Goal: Task Accomplishment & Management: Manage account settings

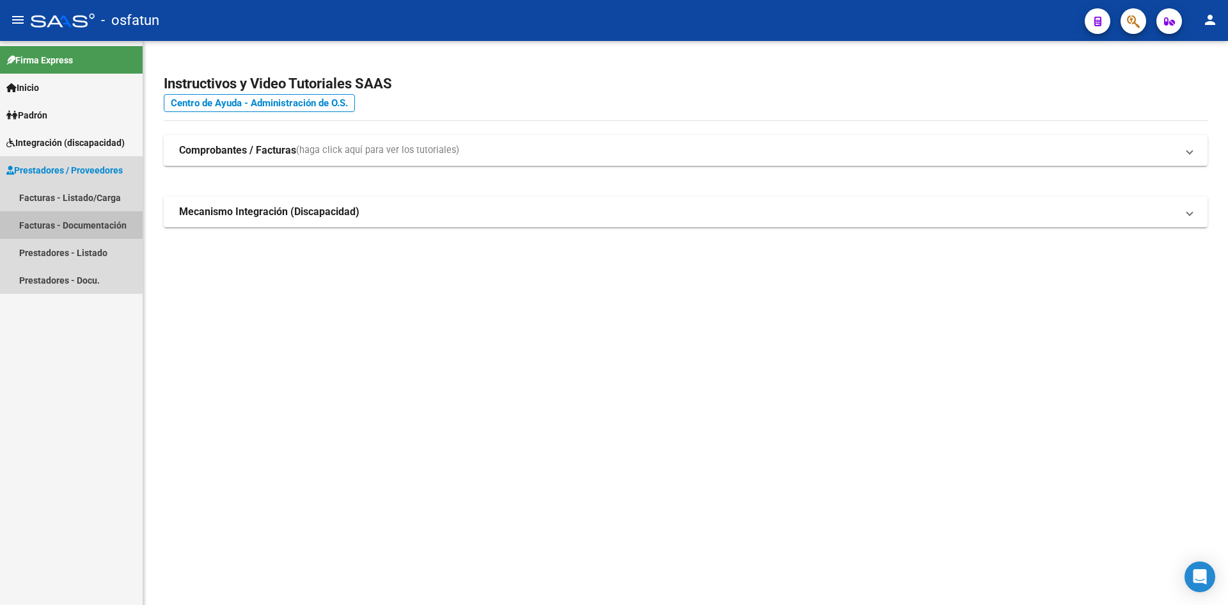
click at [97, 225] on link "Facturas - Documentación" at bounding box center [71, 225] width 143 height 28
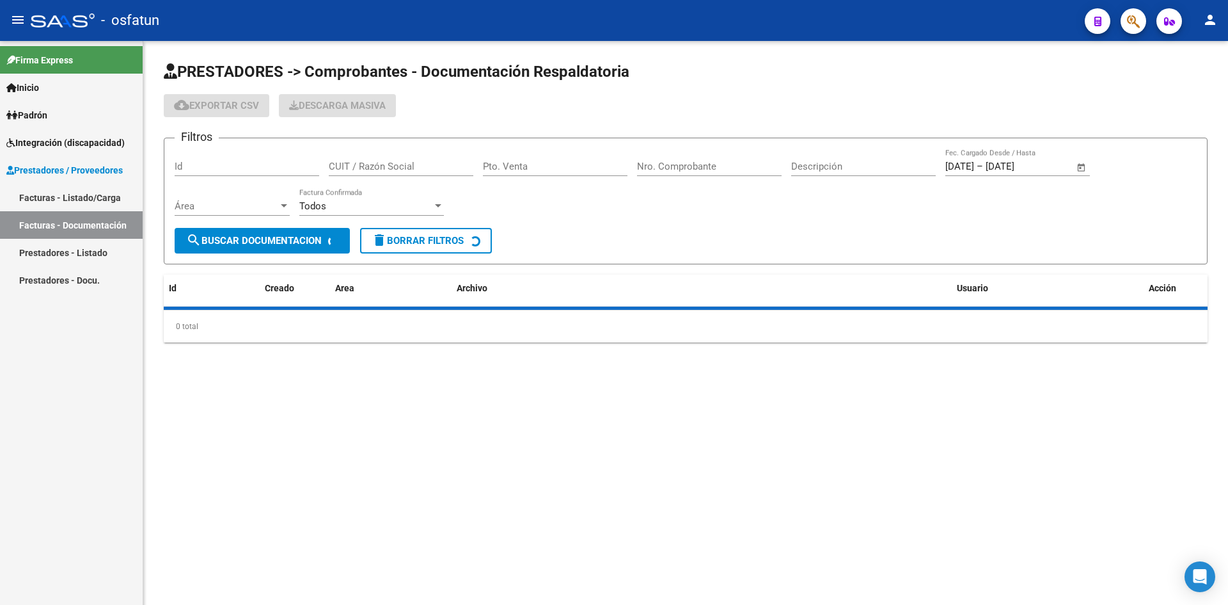
drag, startPoint x: 81, startPoint y: 257, endPoint x: 112, endPoint y: 262, distance: 31.1
click at [81, 257] on link "Prestadores - Listado" at bounding box center [71, 253] width 143 height 28
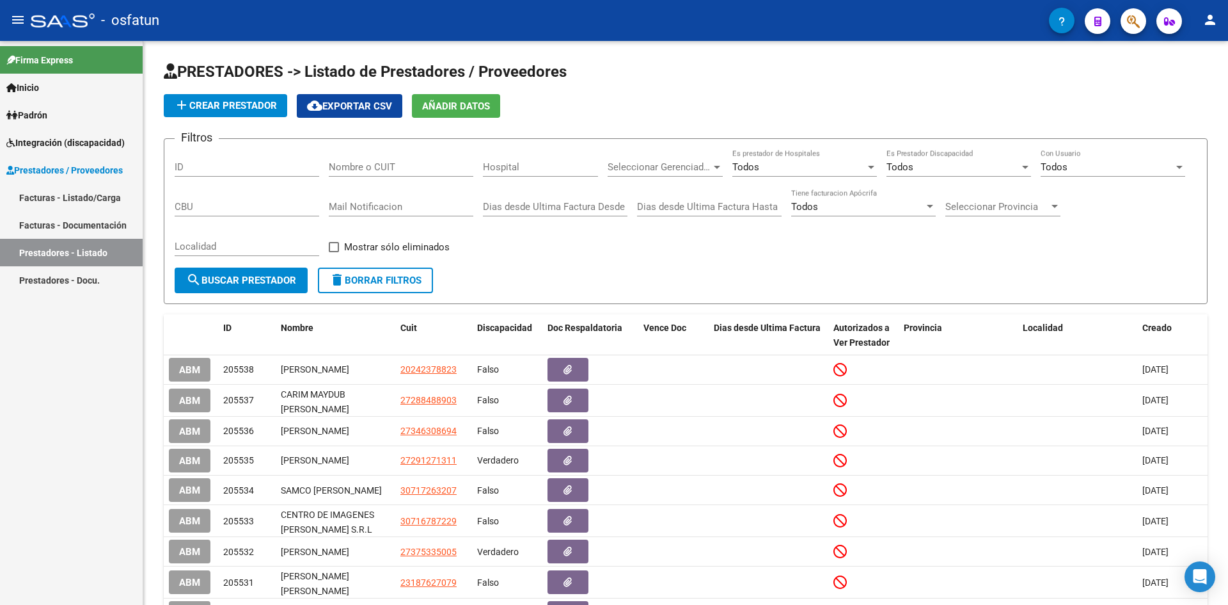
click at [80, 276] on link "Prestadores - Docu." at bounding box center [71, 280] width 143 height 28
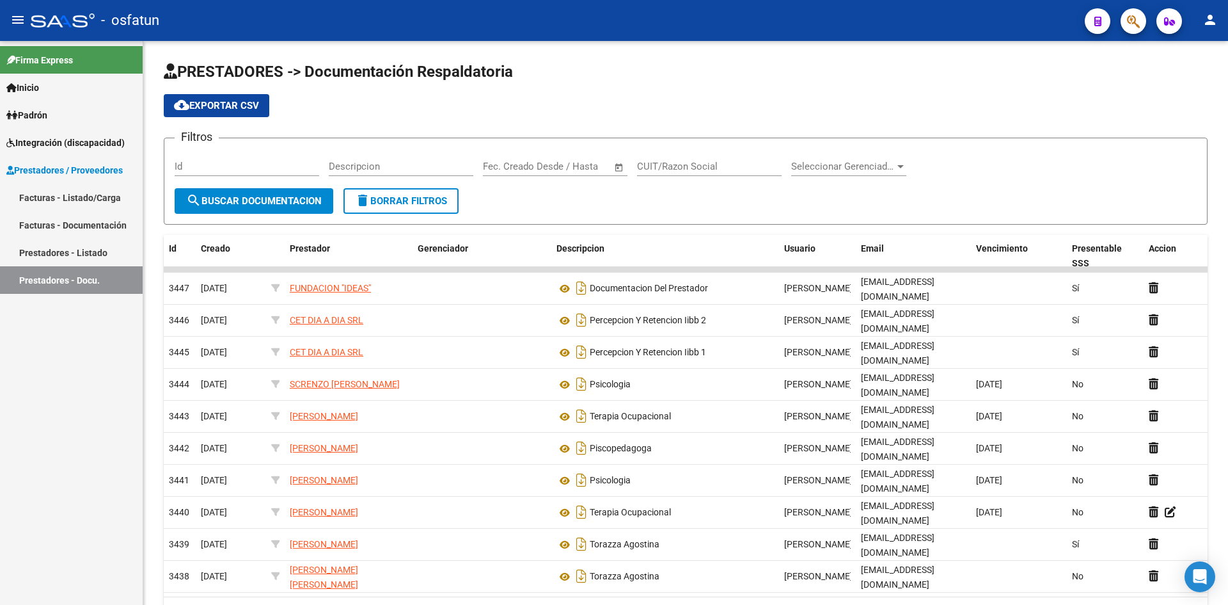
click at [67, 138] on span "Integración (discapacidad)" at bounding box center [65, 143] width 118 height 14
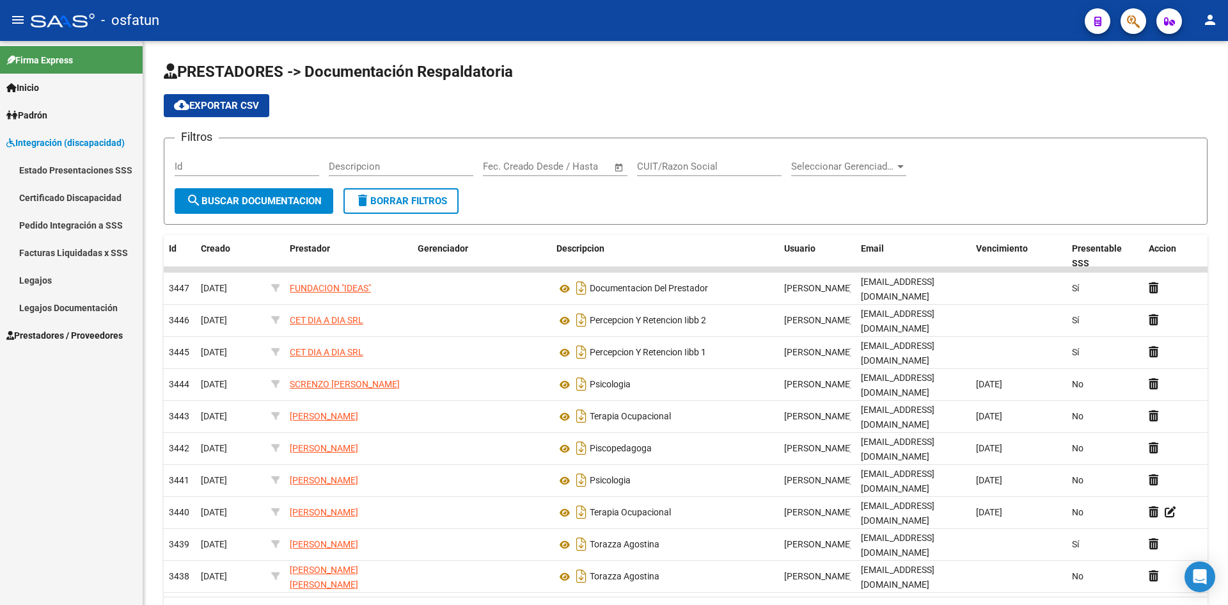
click at [49, 284] on link "Legajos" at bounding box center [71, 280] width 143 height 28
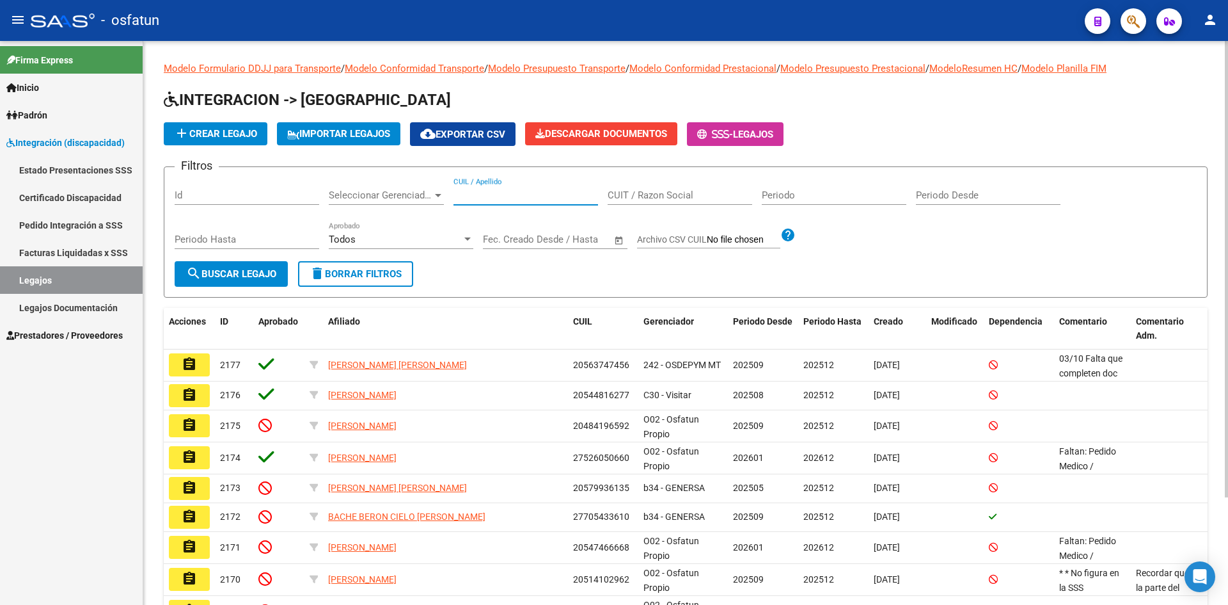
click at [523, 195] on input "CUIL / Apellido" at bounding box center [526, 195] width 145 height 12
paste input "20527346283"
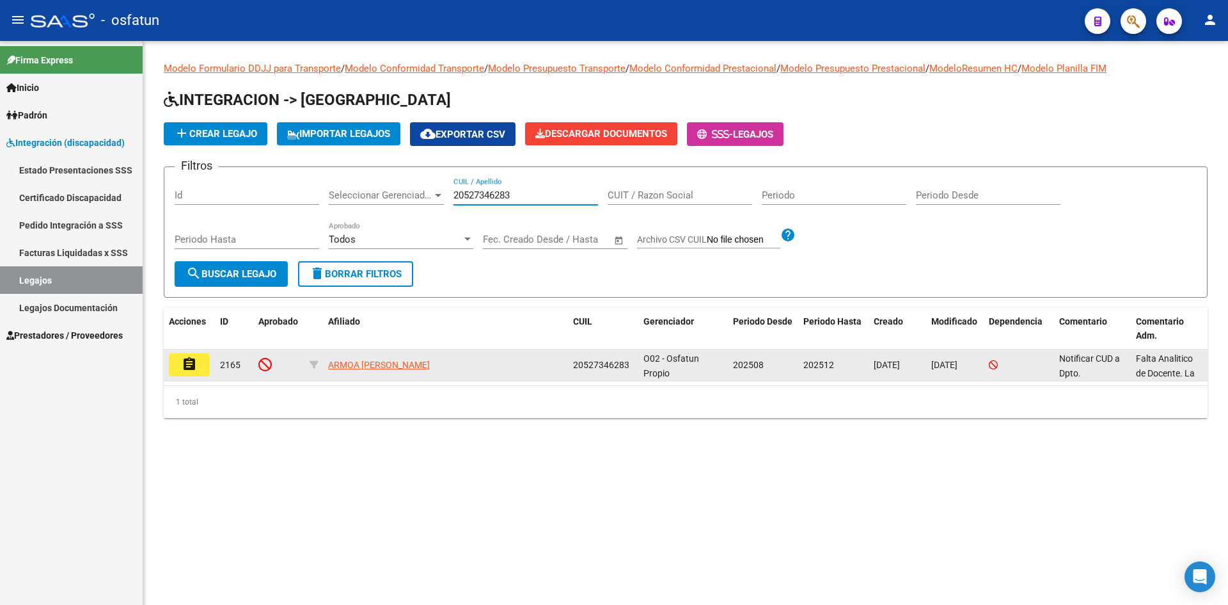
type input "20527346283"
click at [177, 368] on button "assignment" at bounding box center [189, 364] width 41 height 23
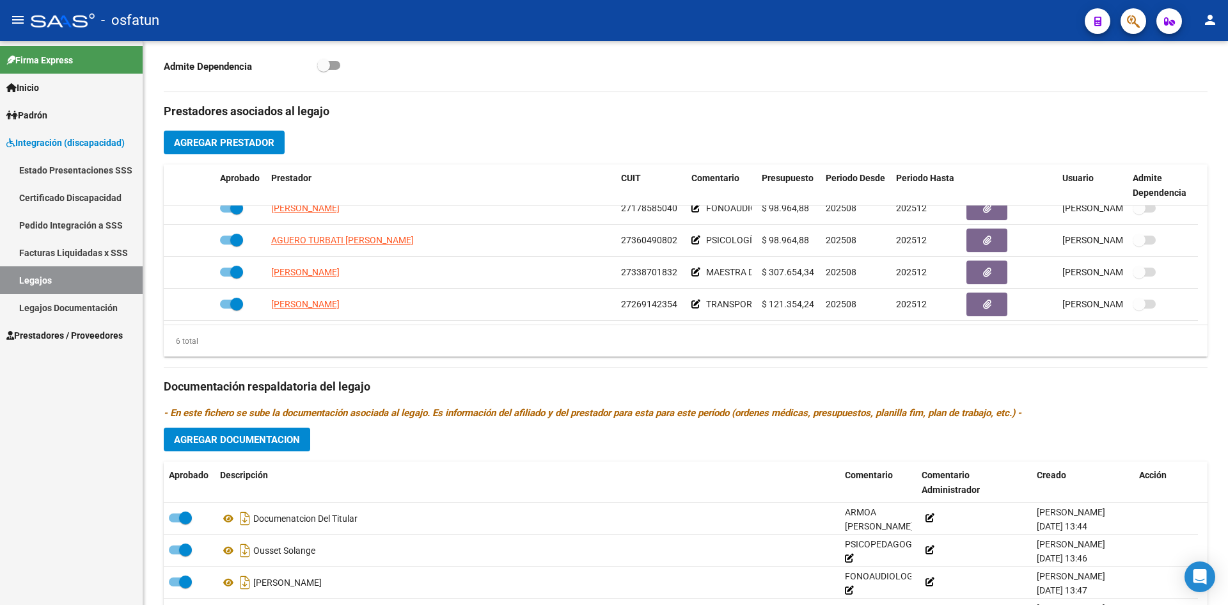
scroll to position [448, 0]
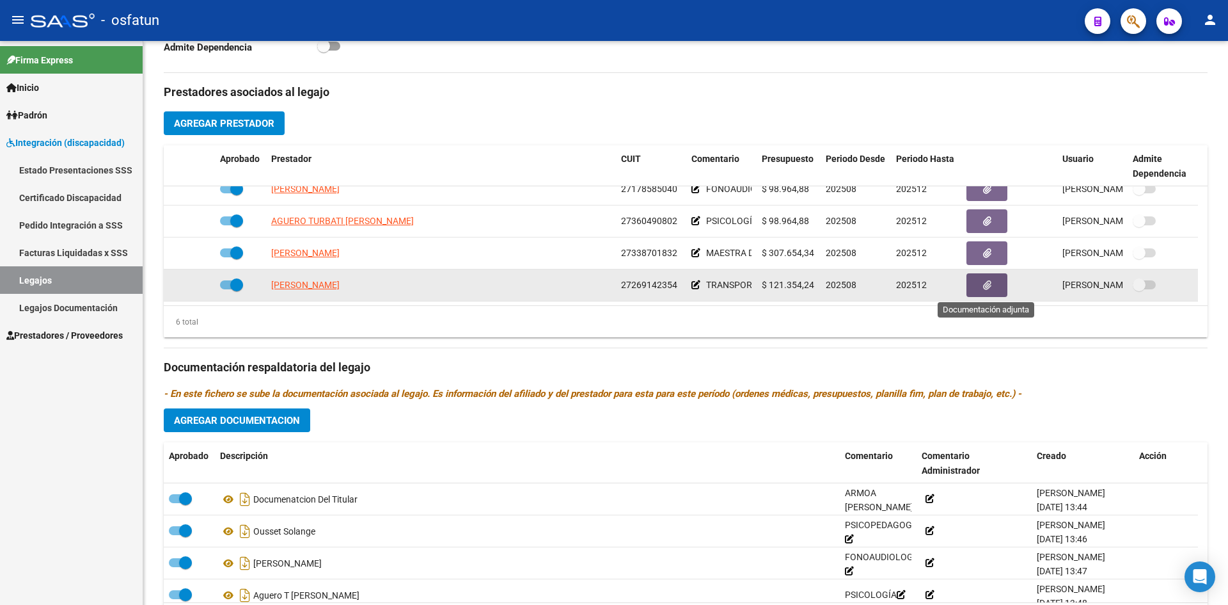
click at [989, 285] on icon "button" at bounding box center [987, 285] width 8 height 10
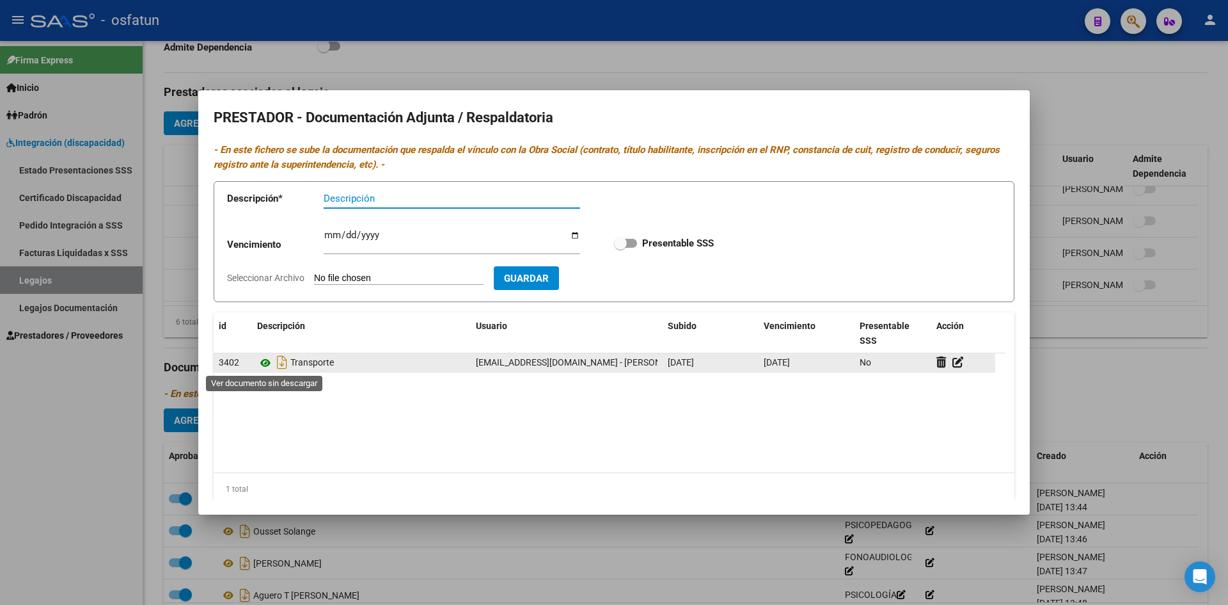
click at [266, 362] on icon at bounding box center [265, 362] width 17 height 15
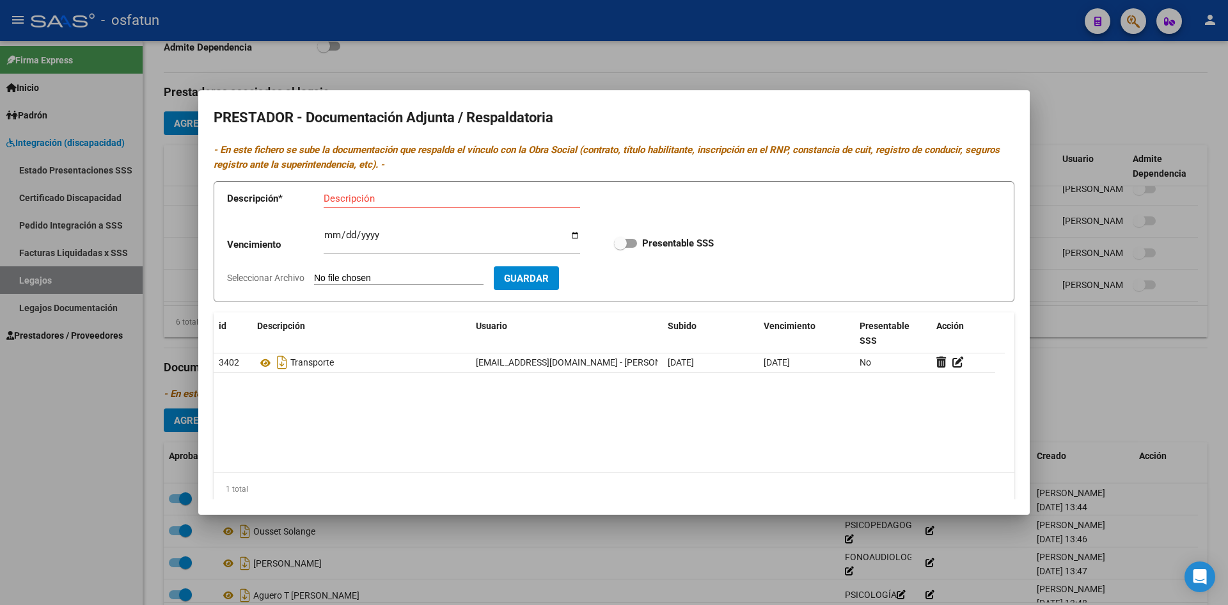
click at [992, 81] on div at bounding box center [614, 302] width 1228 height 605
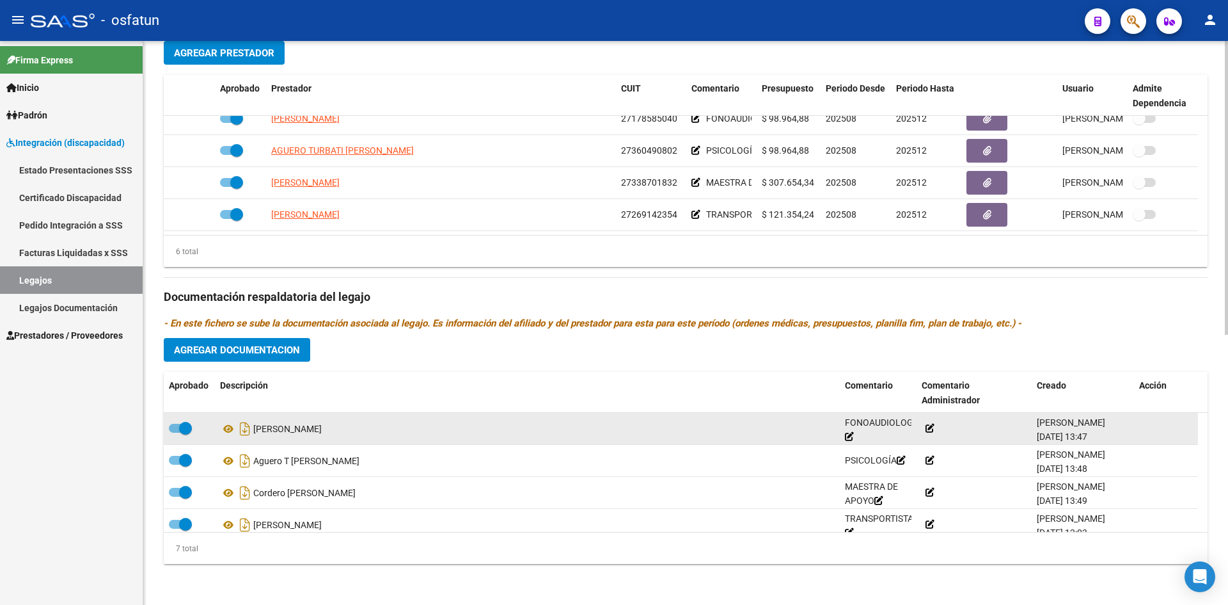
scroll to position [0, 0]
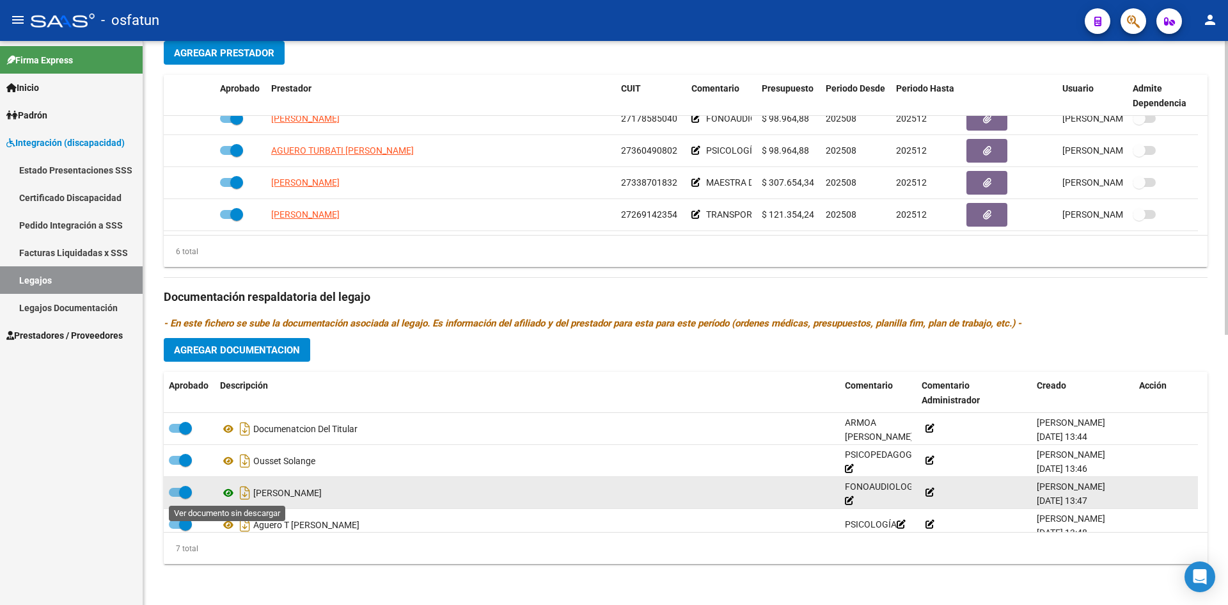
click at [225, 493] on icon at bounding box center [228, 492] width 17 height 15
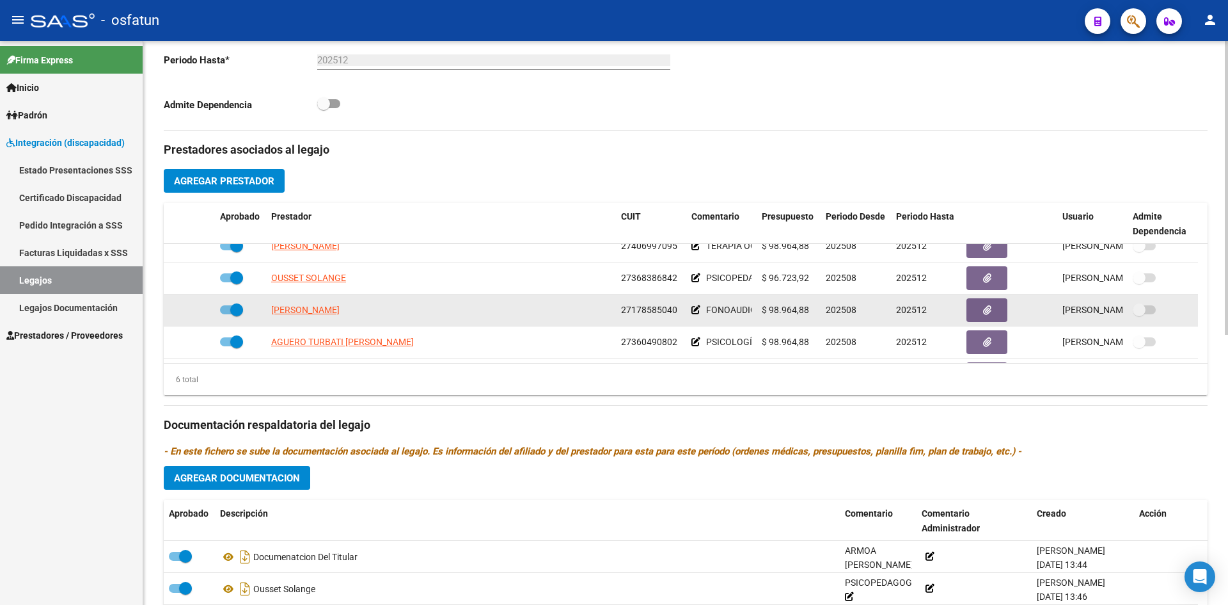
scroll to position [13, 0]
click at [991, 310] on icon "button" at bounding box center [987, 311] width 8 height 10
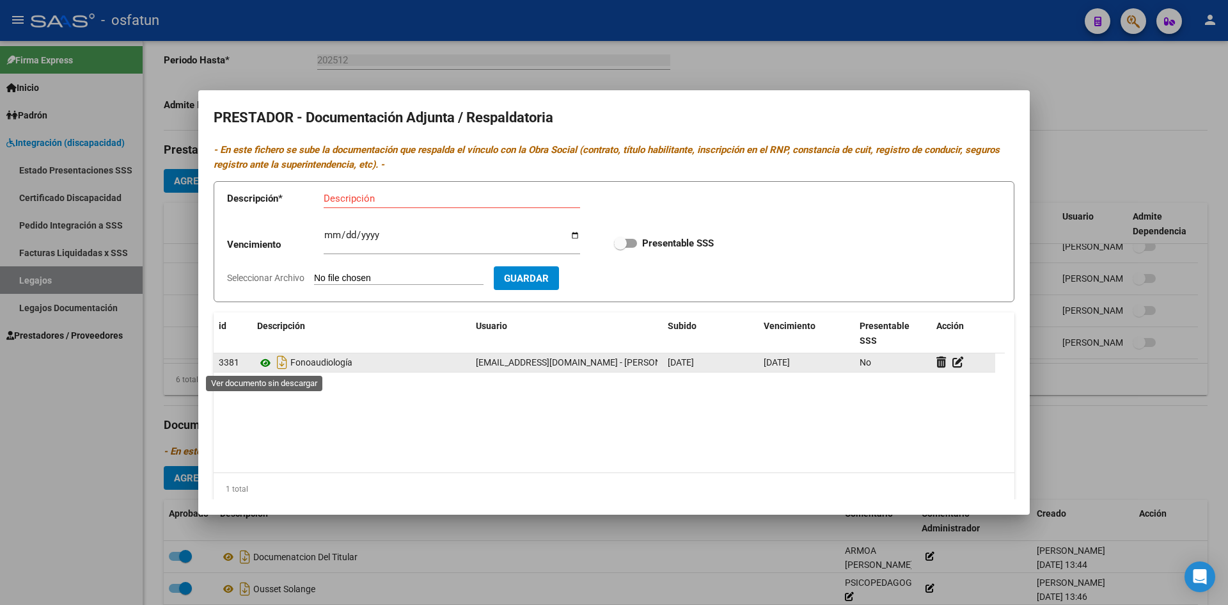
click at [267, 364] on icon at bounding box center [265, 362] width 17 height 15
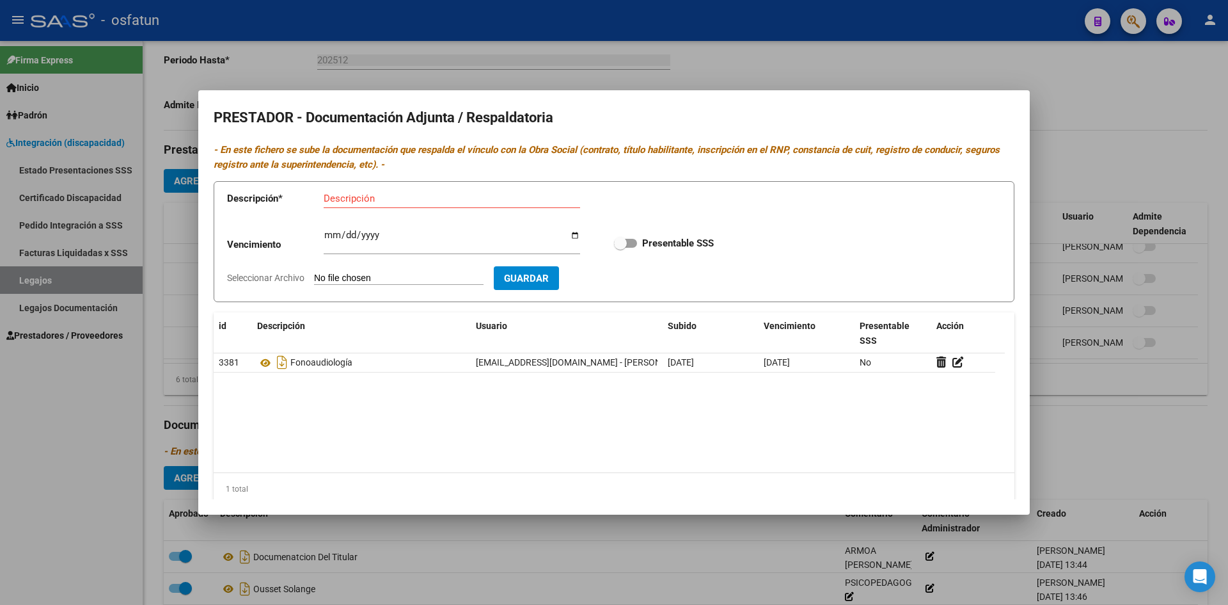
click at [764, 62] on div at bounding box center [614, 302] width 1228 height 605
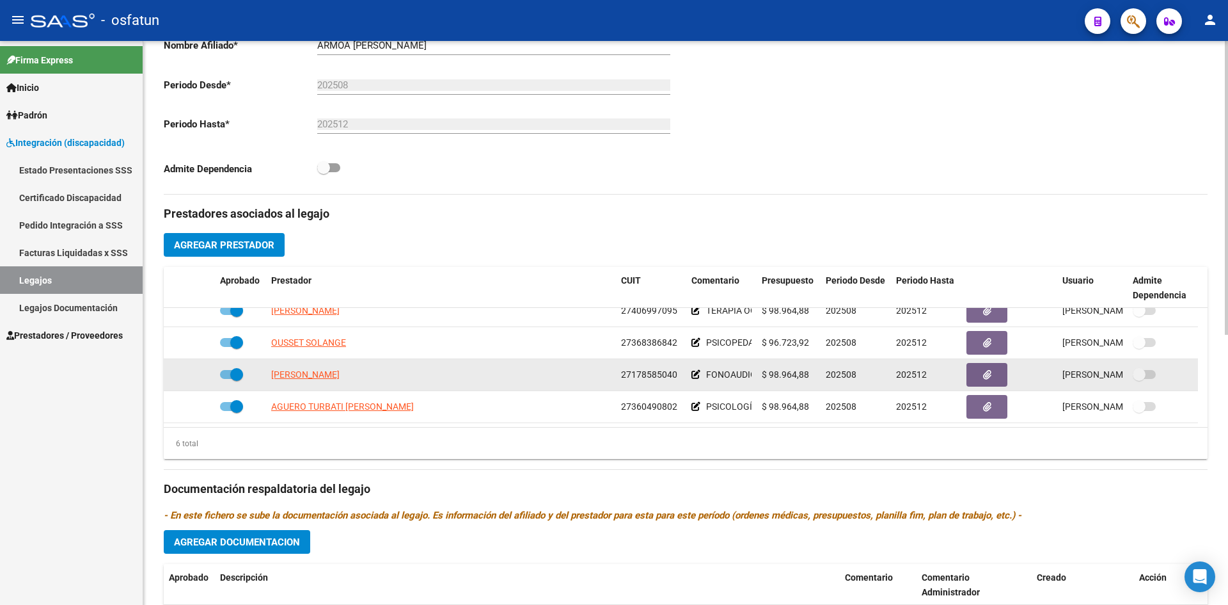
scroll to position [0, 0]
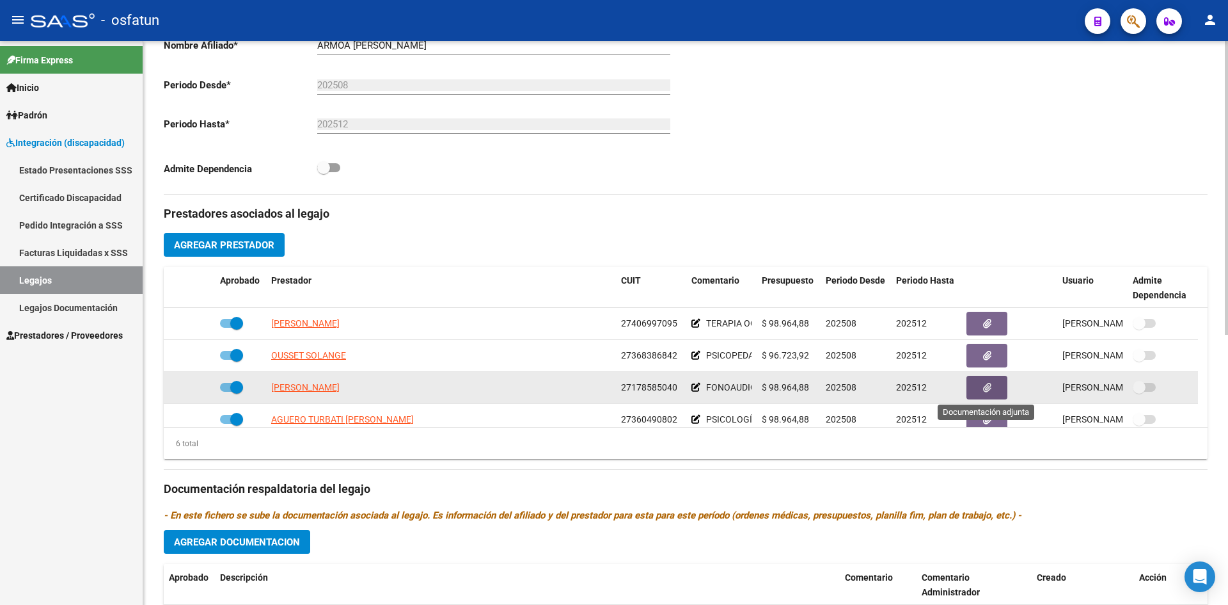
click at [974, 392] on button "button" at bounding box center [987, 388] width 41 height 24
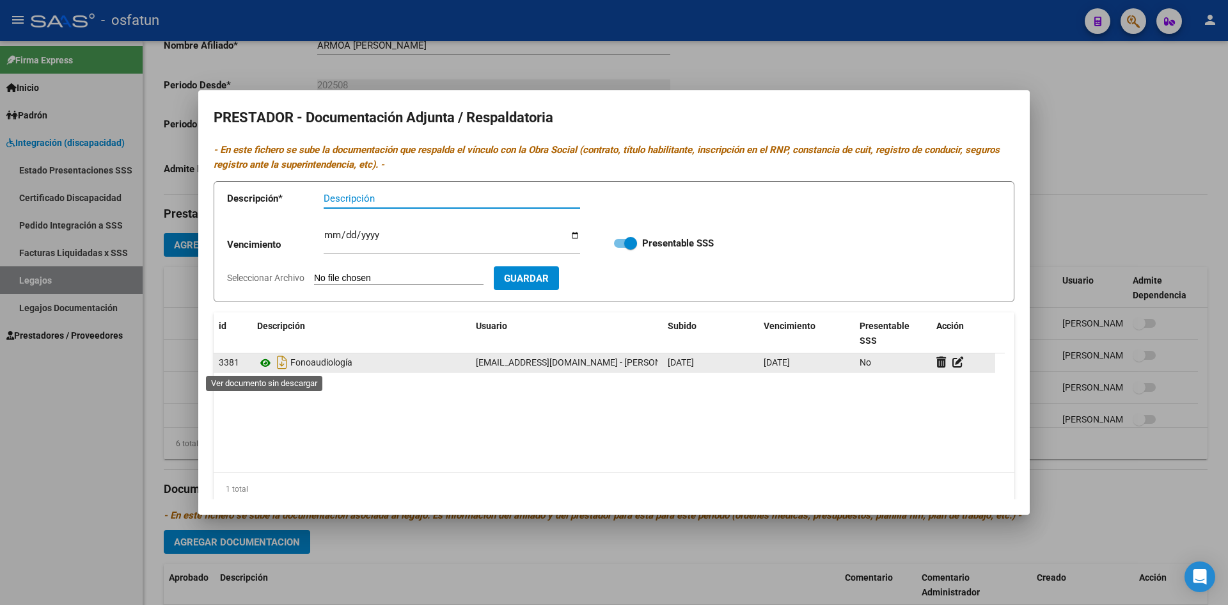
click at [263, 361] on icon at bounding box center [265, 362] width 17 height 15
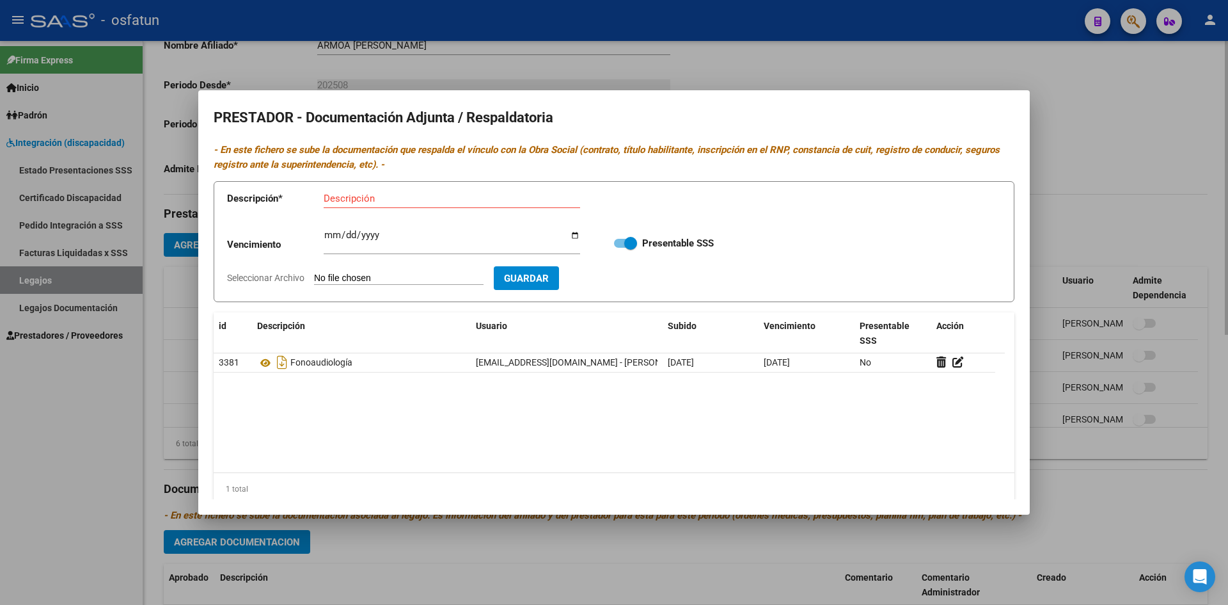
drag, startPoint x: 770, startPoint y: 69, endPoint x: 766, endPoint y: 75, distance: 6.9
click at [771, 70] on div at bounding box center [614, 302] width 1228 height 605
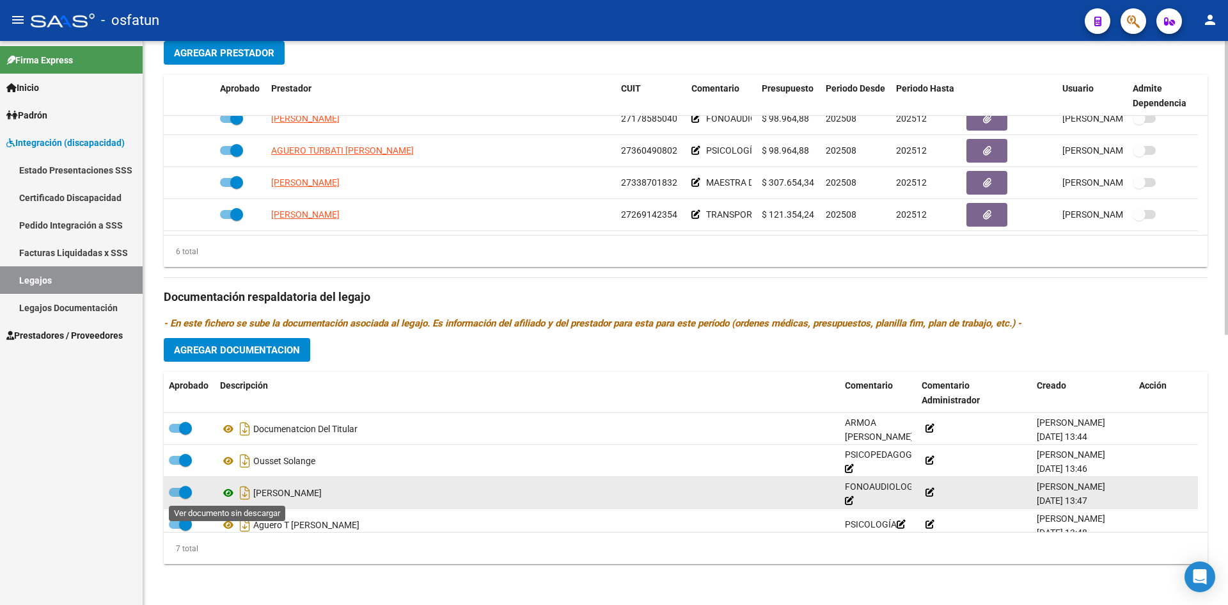
click at [228, 494] on icon at bounding box center [228, 492] width 17 height 15
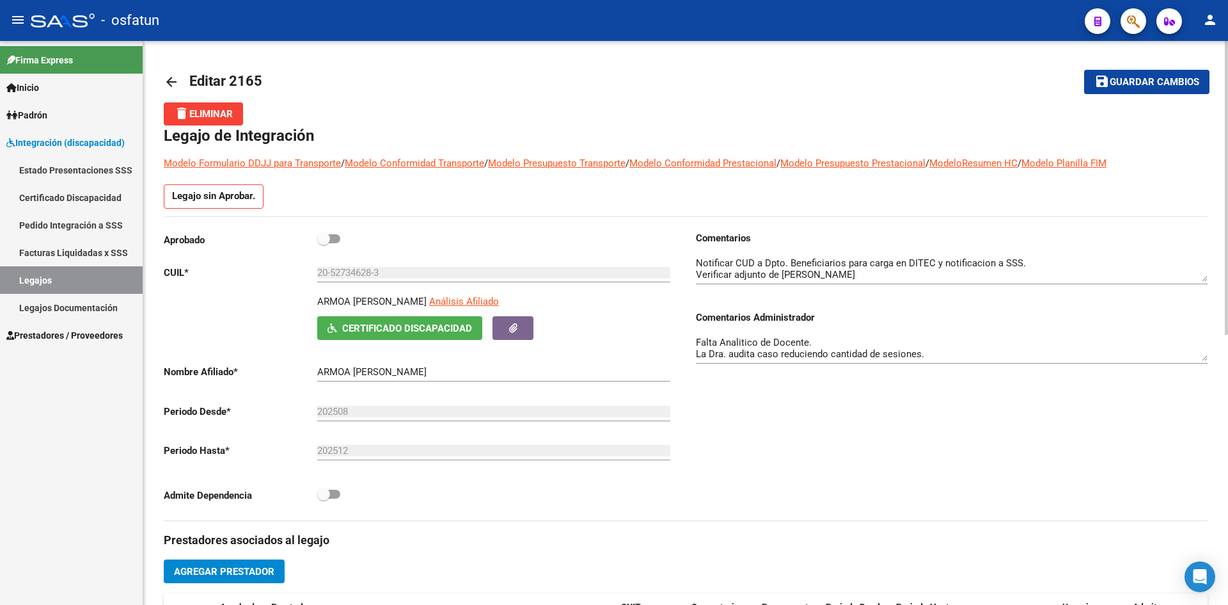
click at [1171, 86] on span "Guardar cambios" at bounding box center [1155, 83] width 90 height 12
